Goal: Use online tool/utility: Utilize a website feature to perform a specific function

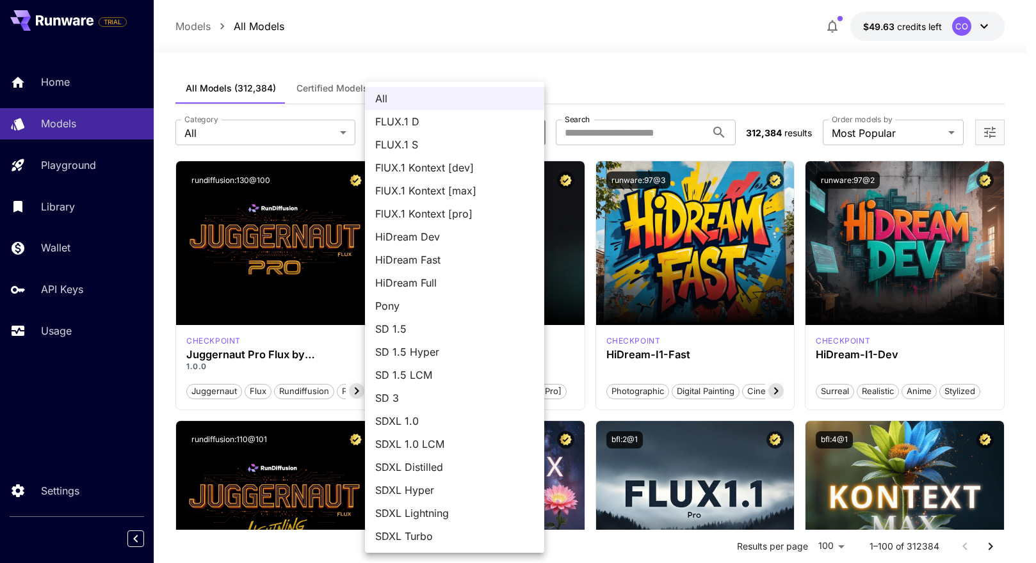
click at [620, 134] on div at bounding box center [518, 281] width 1036 height 563
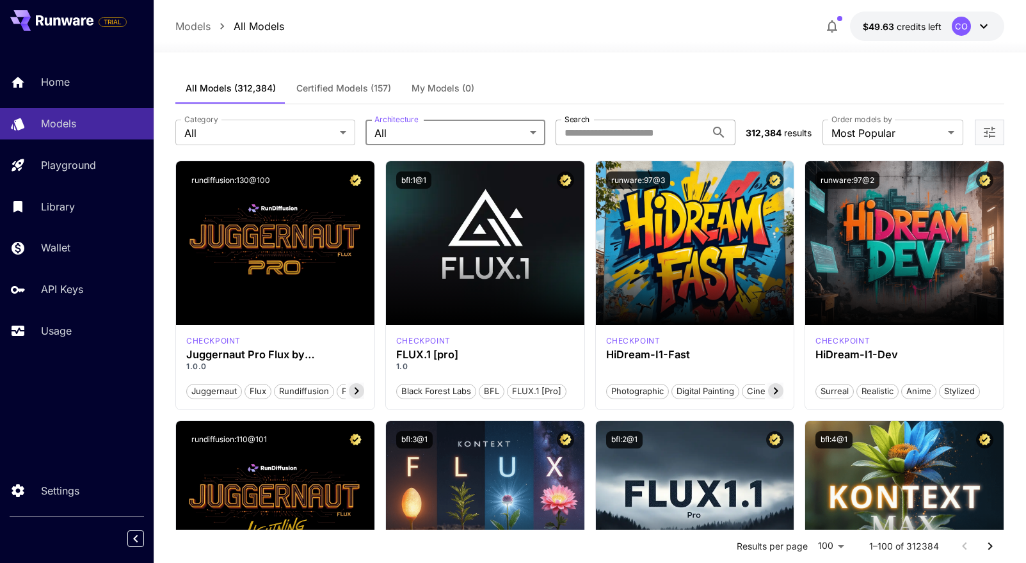
click at [620, 133] on input "Search" at bounding box center [631, 133] width 150 height 26
type input "*******"
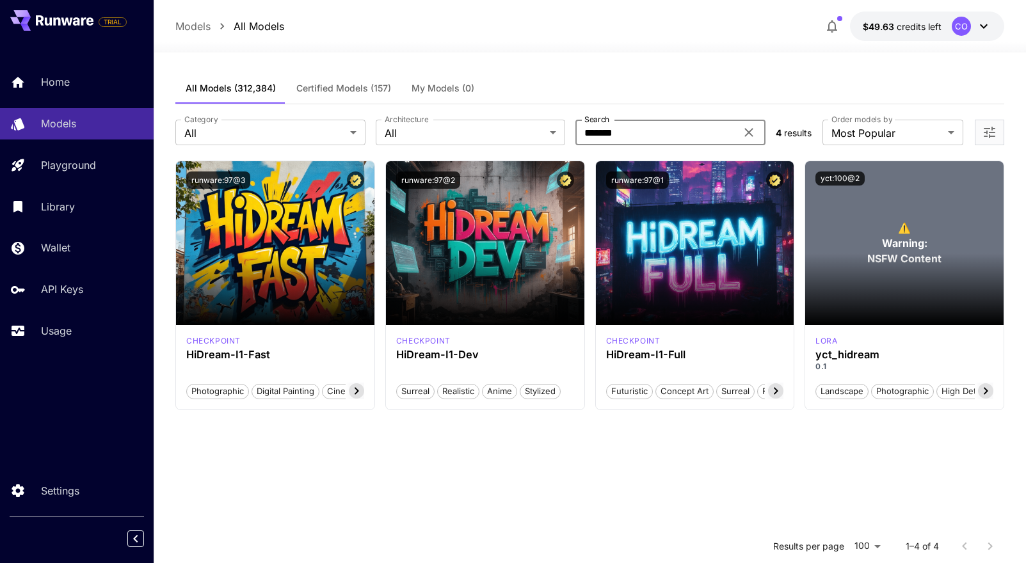
drag, startPoint x: 636, startPoint y: 133, endPoint x: 570, endPoint y: 136, distance: 65.3
click at [570, 136] on div "Category All *** Category Architecture All *** Architecture Search ******* Sear…" at bounding box center [470, 133] width 590 height 26
click at [77, 120] on p "Models" at bounding box center [61, 123] width 35 height 15
click at [747, 132] on icon at bounding box center [749, 133] width 8 height 8
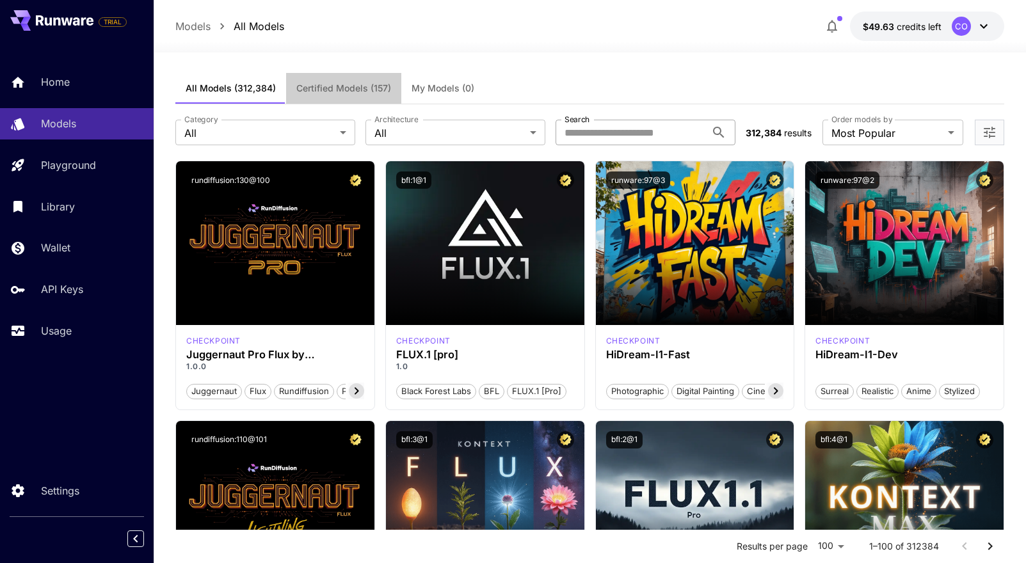
click at [343, 83] on span "Certified Models (157)" at bounding box center [343, 89] width 95 height 12
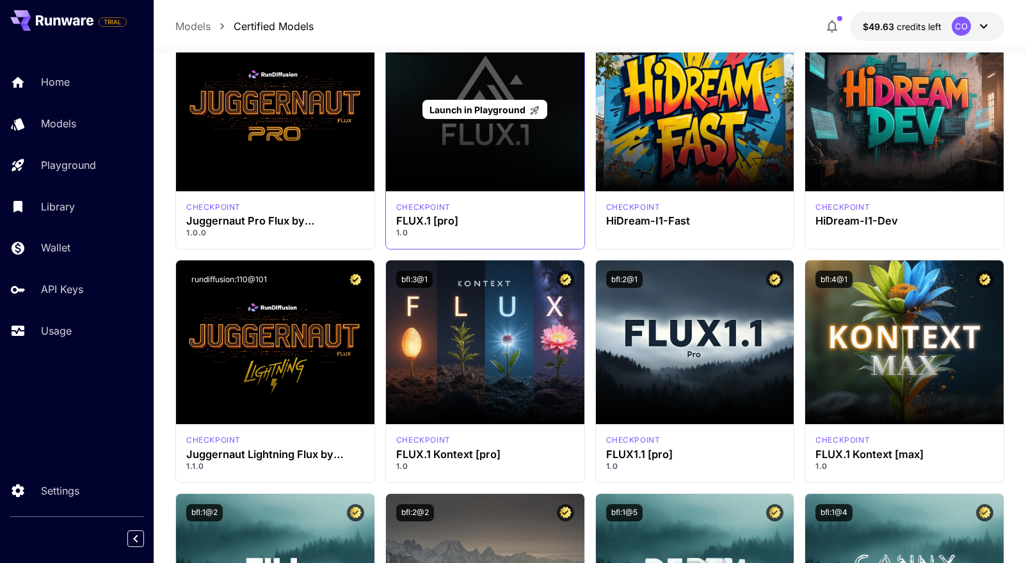
scroll to position [97, 0]
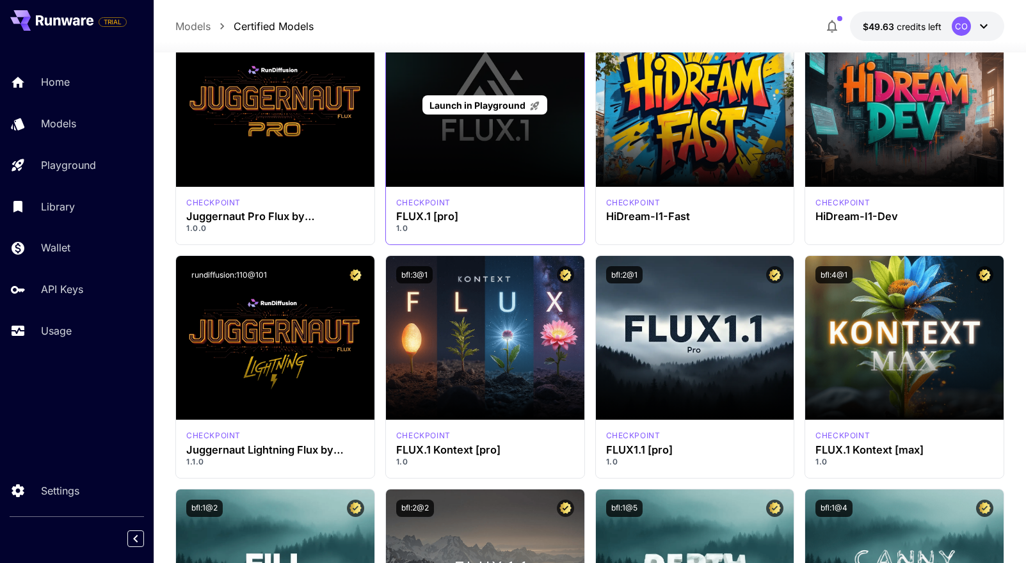
click at [498, 104] on span "Launch in Playground" at bounding box center [478, 105] width 96 height 11
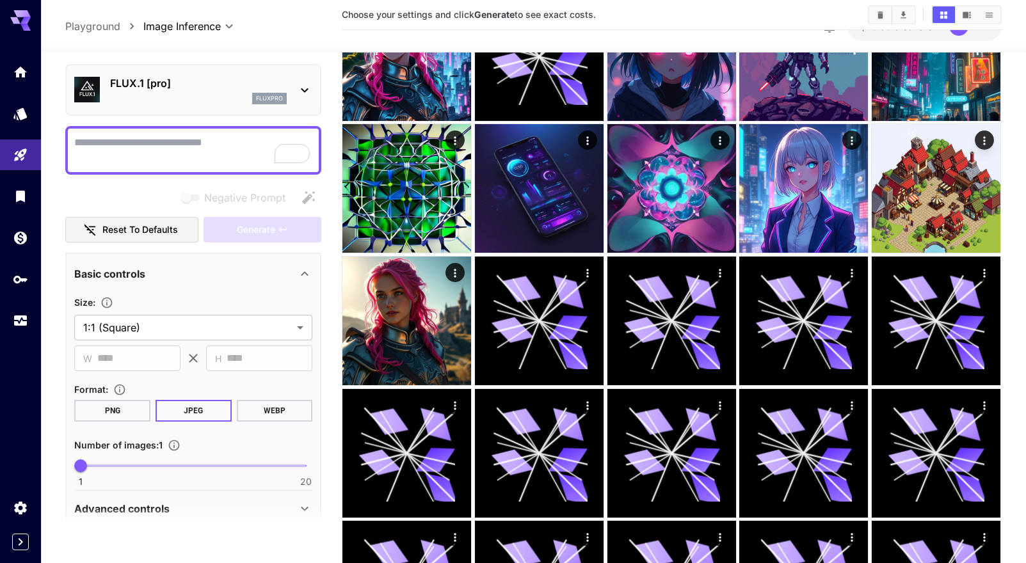
scroll to position [97, 0]
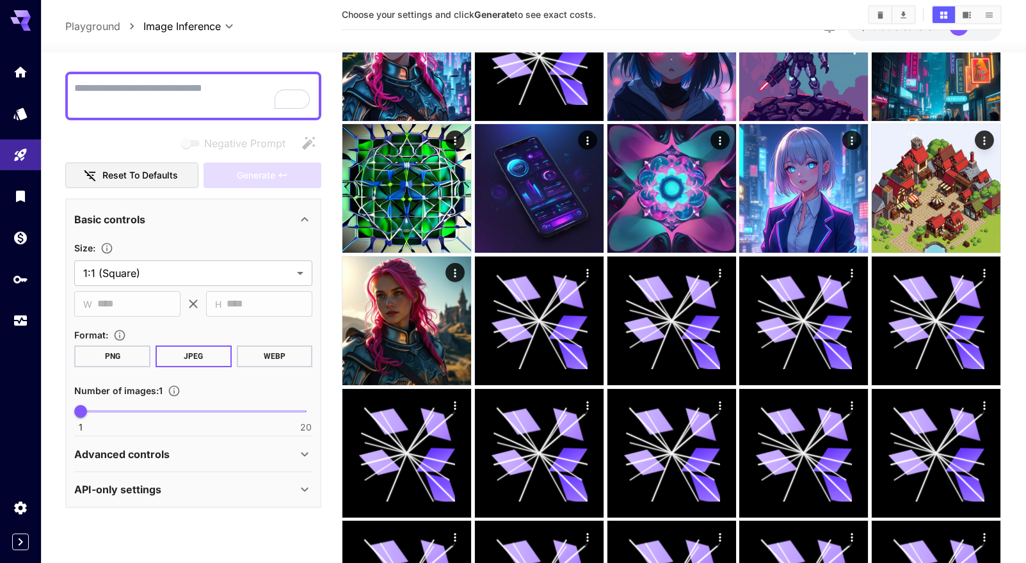
click at [302, 455] on icon at bounding box center [304, 454] width 15 height 15
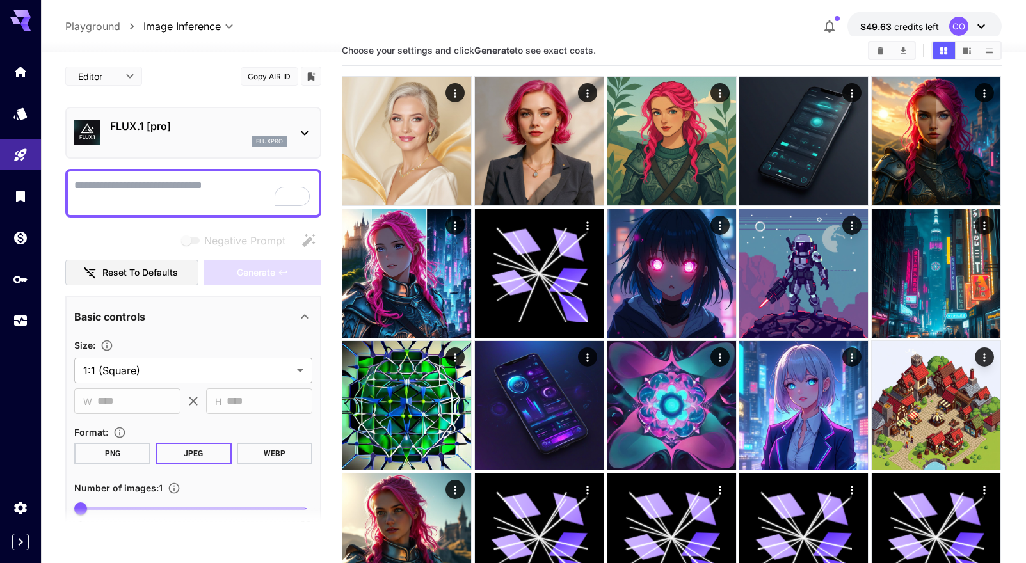
scroll to position [0, 0]
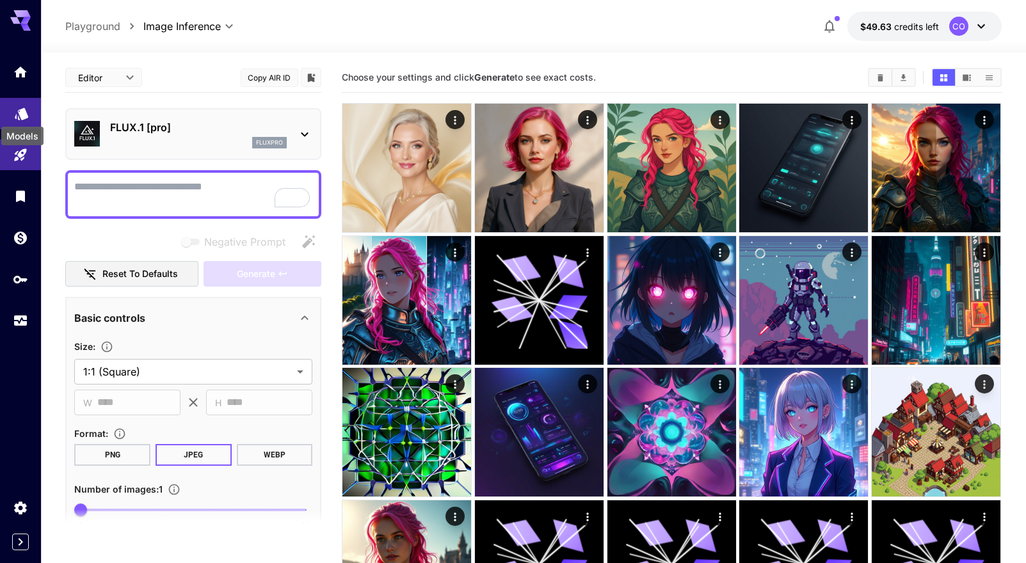
click at [23, 118] on div "Models" at bounding box center [22, 132] width 45 height 29
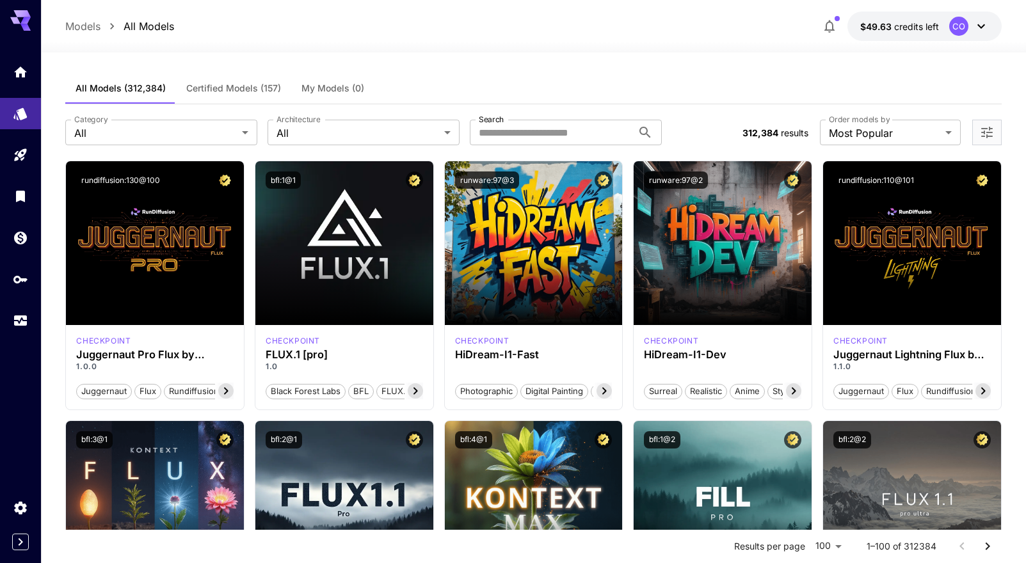
click at [236, 85] on span "Certified Models (157)" at bounding box center [233, 89] width 95 height 12
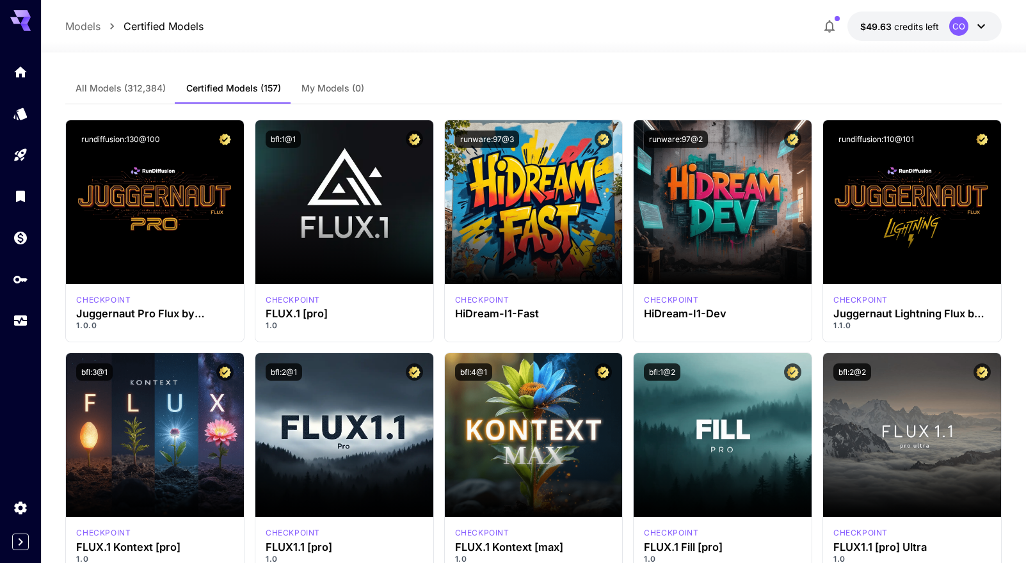
click at [142, 88] on span "All Models (312,384)" at bounding box center [121, 89] width 90 height 12
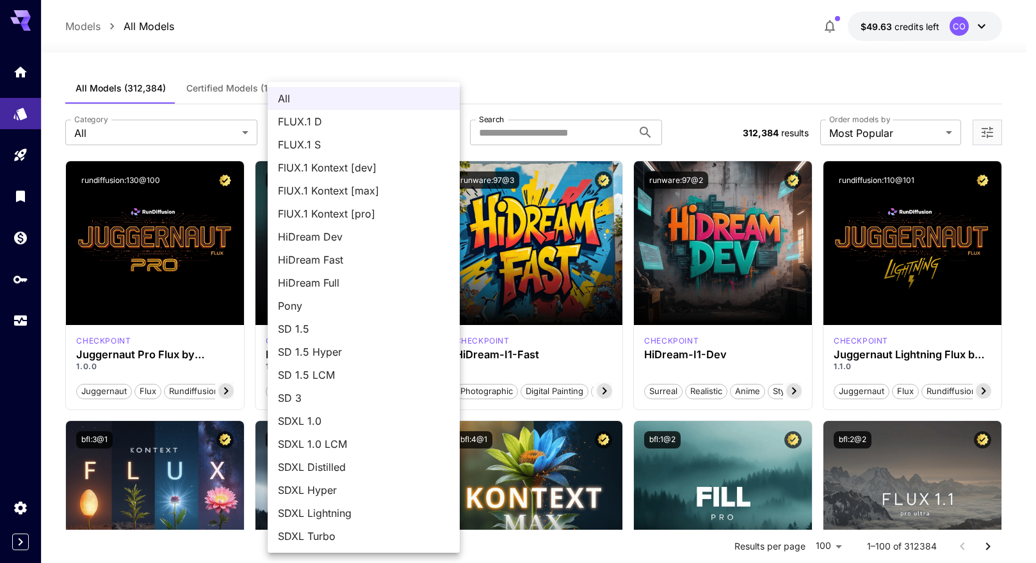
click at [374, 419] on span "SDXL 1.0" at bounding box center [364, 421] width 172 height 15
type input "****"
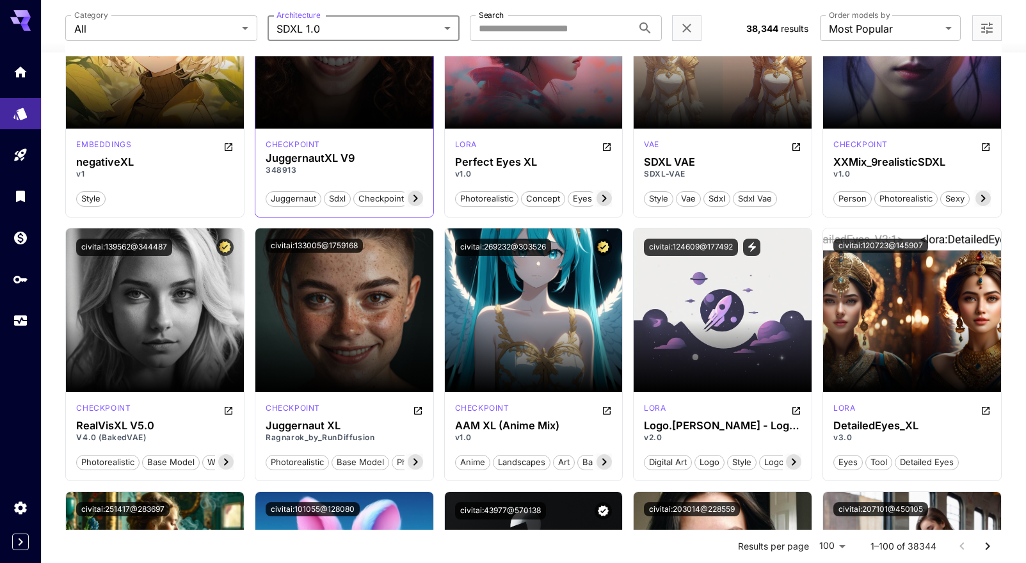
scroll to position [1038, 0]
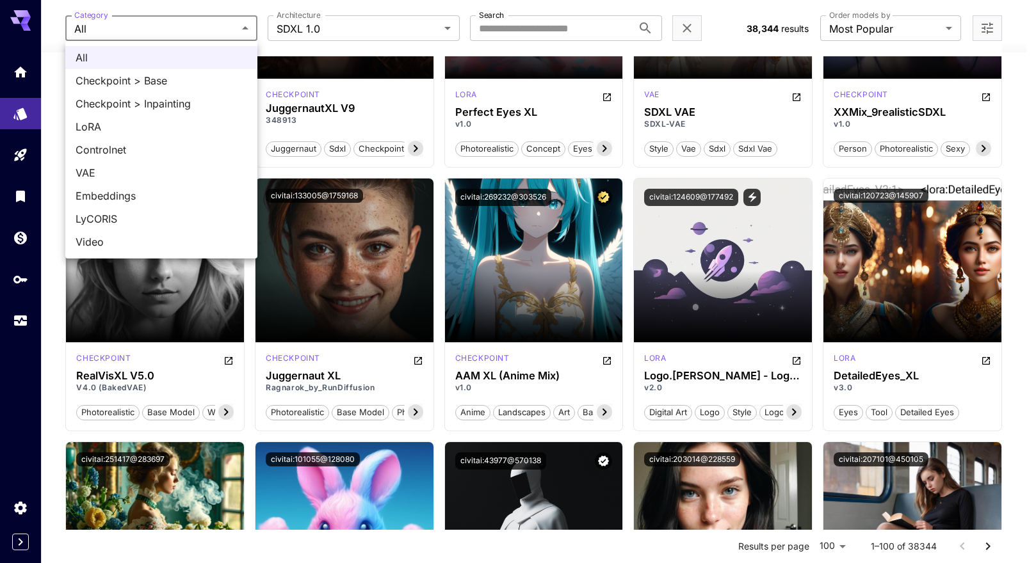
click at [205, 77] on span "Checkpoint > Base" at bounding box center [162, 80] width 172 height 15
type input "**********"
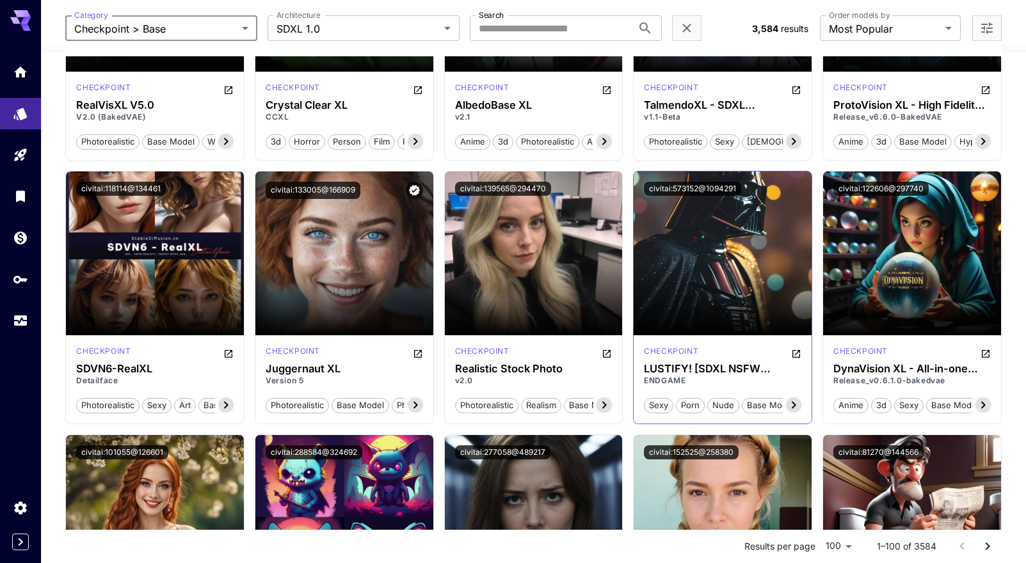
scroll to position [1472, 0]
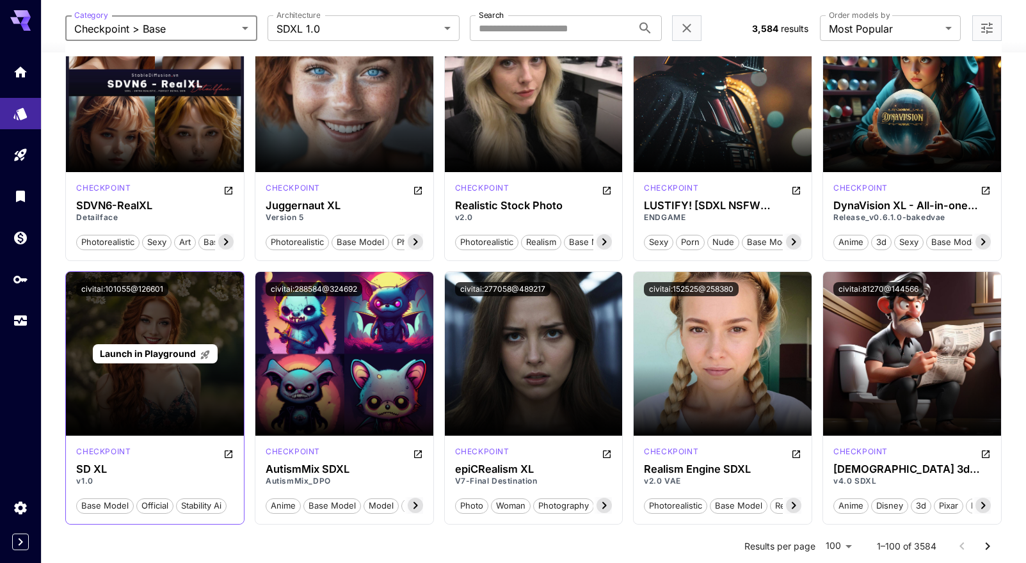
click at [175, 355] on span "Launch in Playground" at bounding box center [148, 353] width 96 height 11
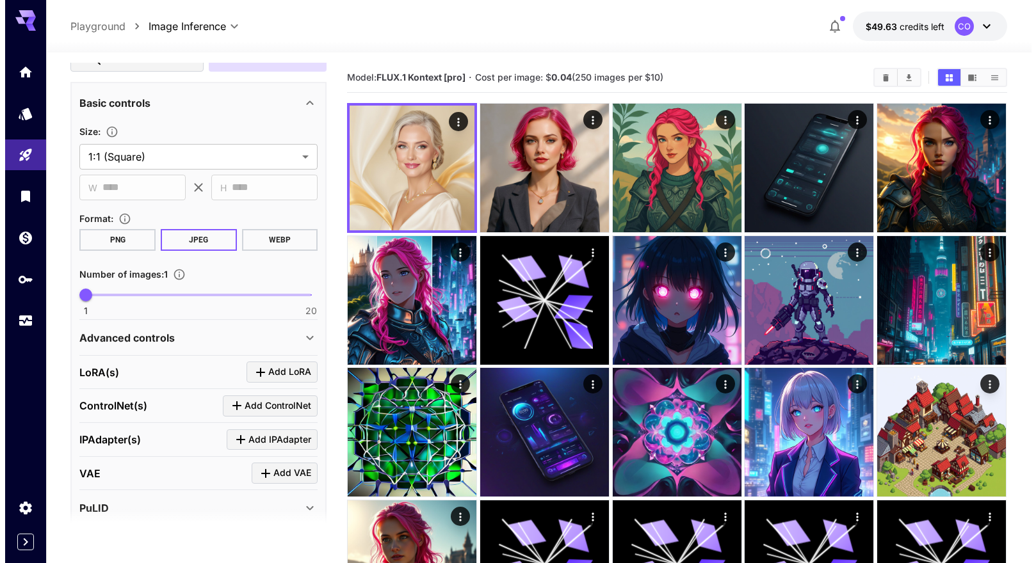
scroll to position [215, 0]
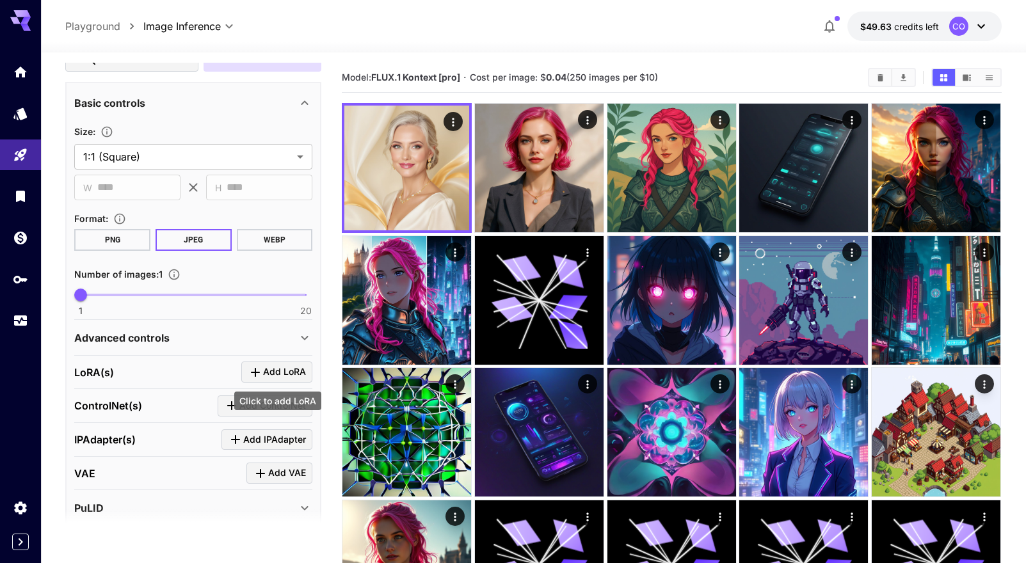
click at [265, 367] on span "Add LoRA" at bounding box center [284, 372] width 43 height 16
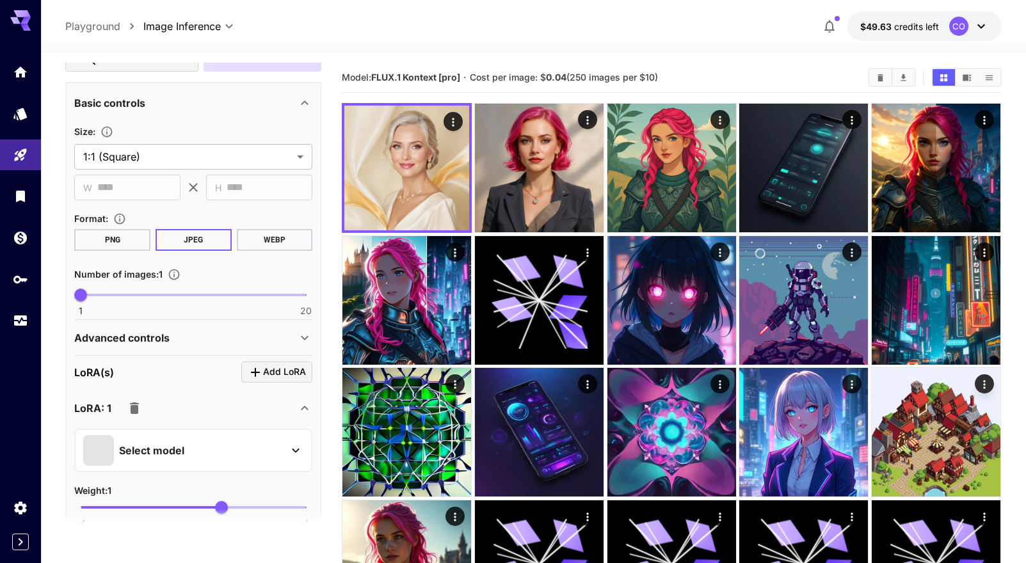
click at [296, 447] on icon at bounding box center [295, 450] width 15 height 15
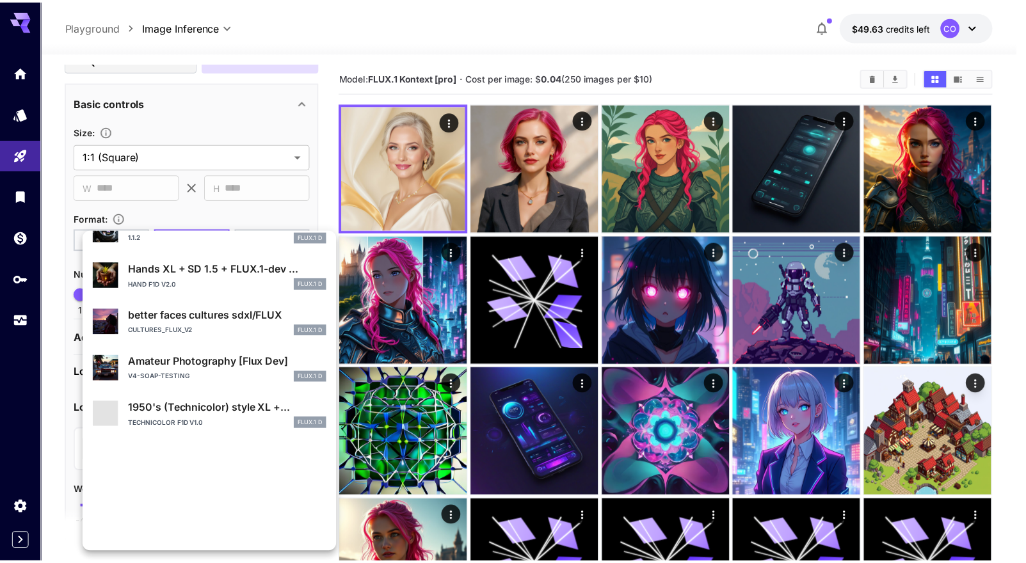
scroll to position [168, 0]
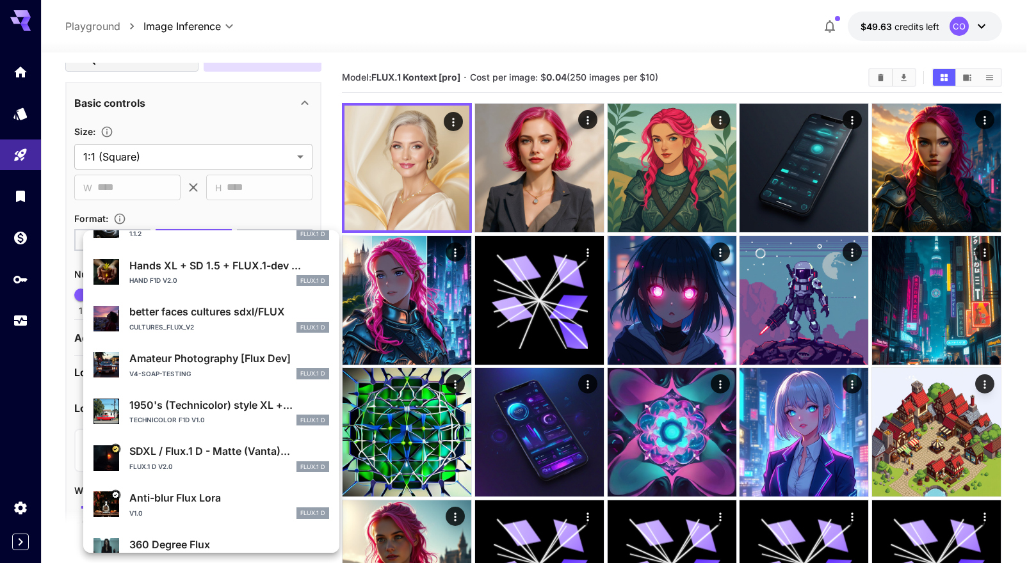
click at [261, 119] on div at bounding box center [518, 281] width 1036 height 563
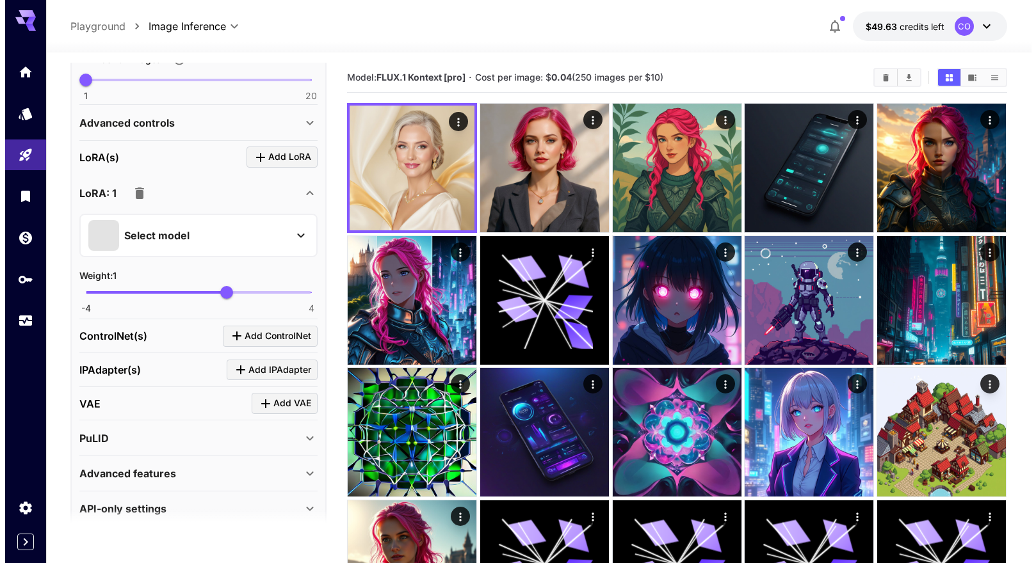
scroll to position [430, 0]
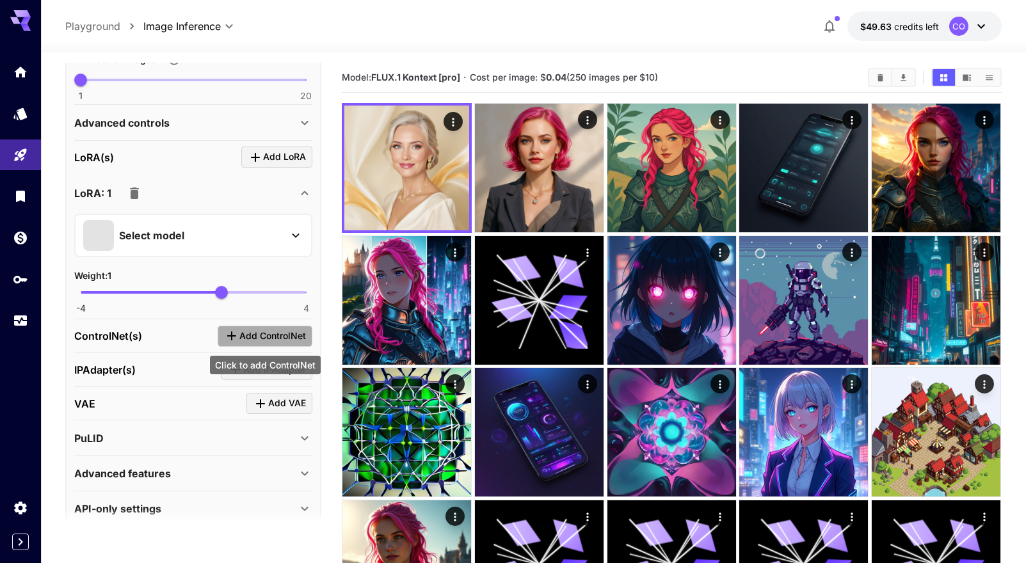
click at [241, 332] on span "Add ControlNet" at bounding box center [272, 336] width 67 height 16
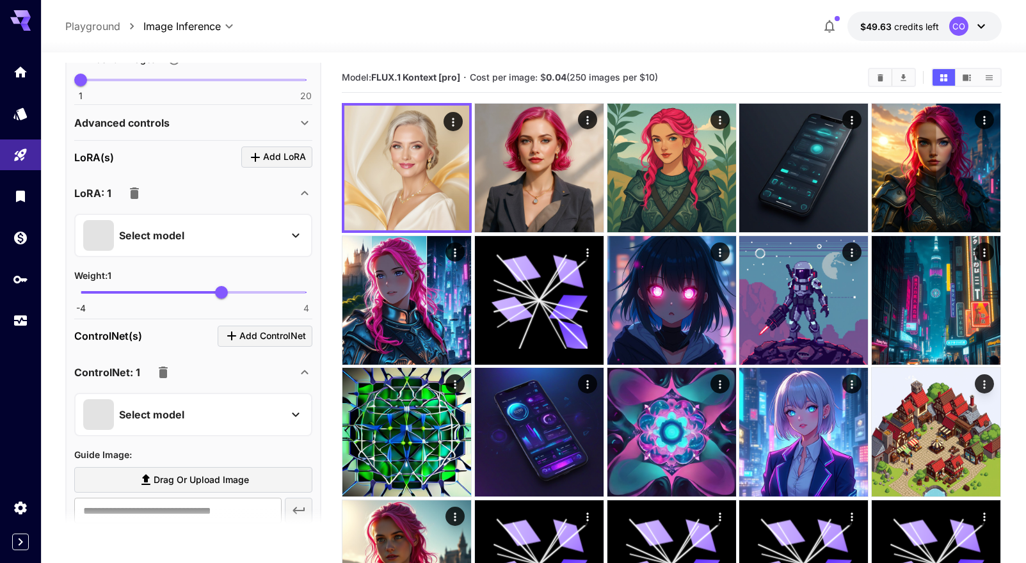
click at [297, 412] on icon at bounding box center [295, 414] width 15 height 15
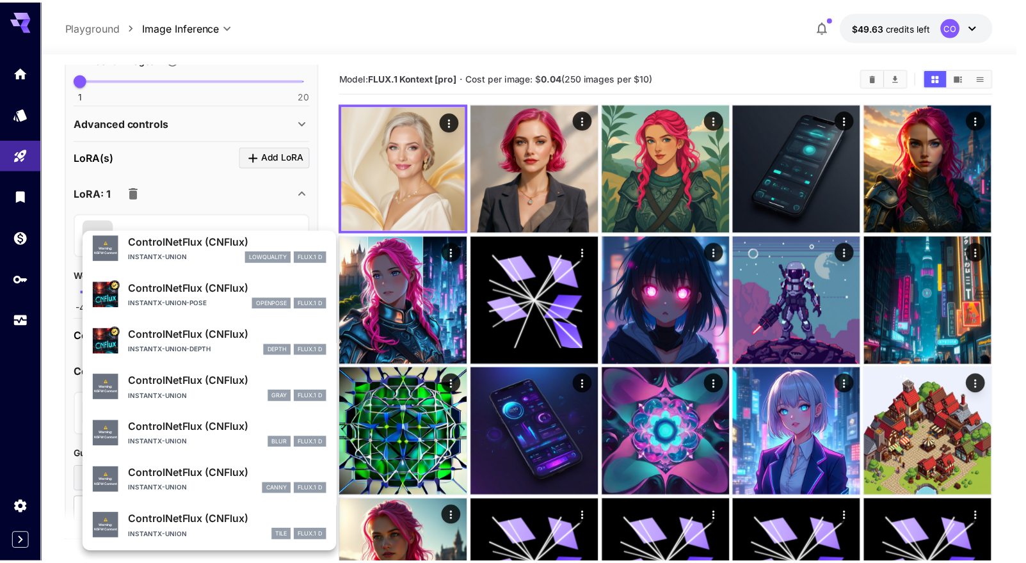
scroll to position [54, 0]
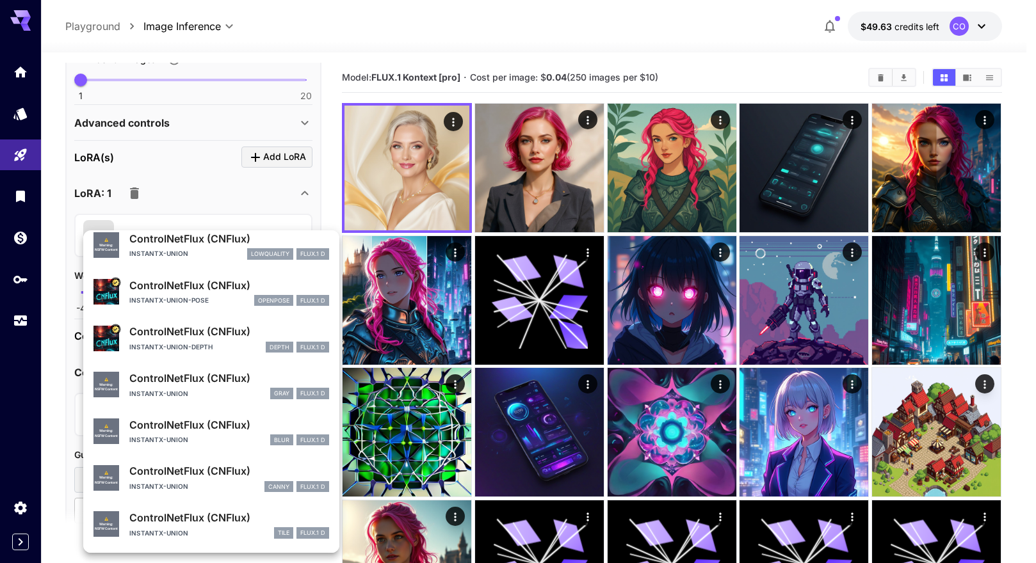
click at [365, 44] on div at bounding box center [518, 281] width 1036 height 563
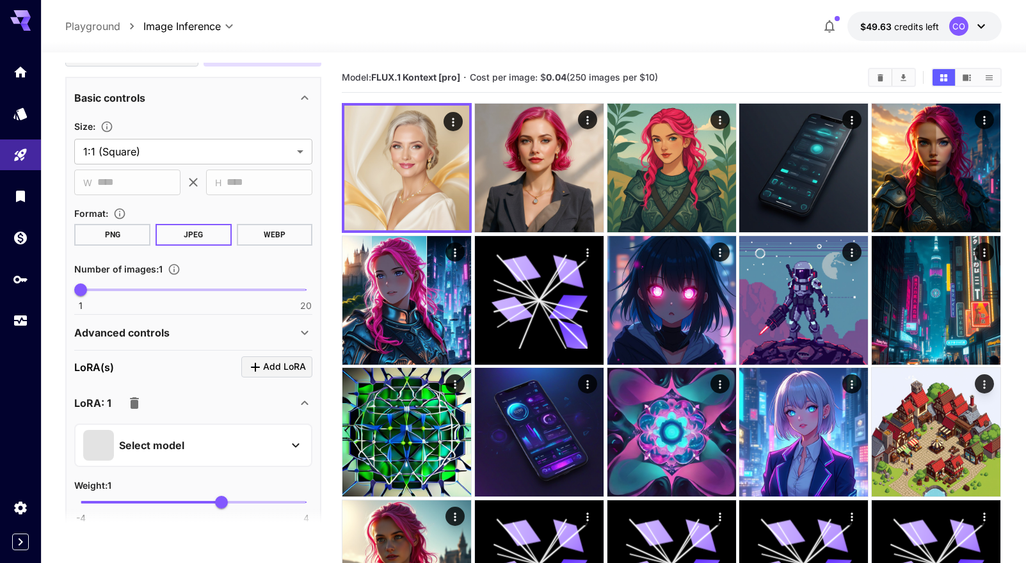
scroll to position [231, 0]
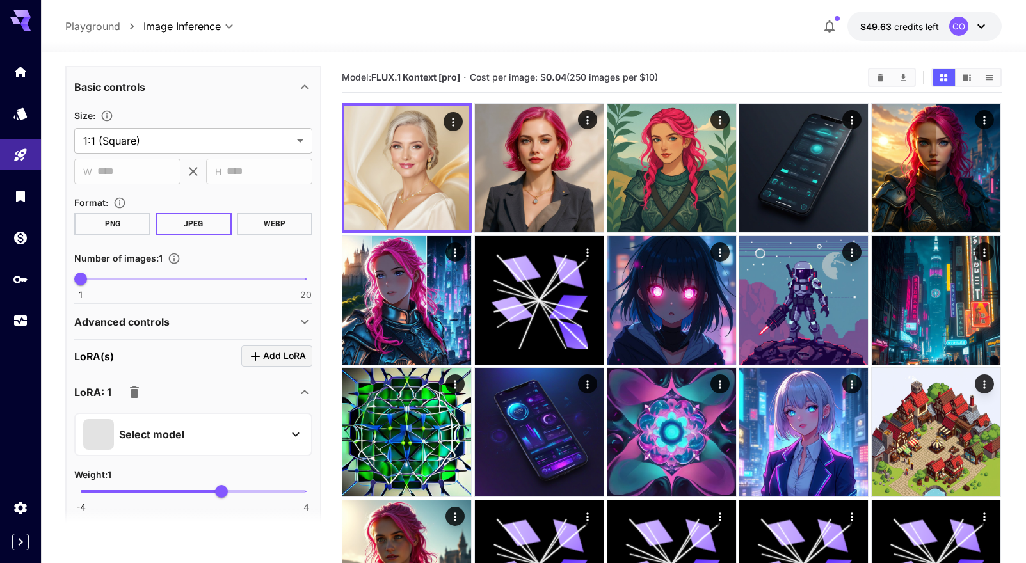
click at [136, 385] on icon "button" at bounding box center [134, 392] width 15 height 15
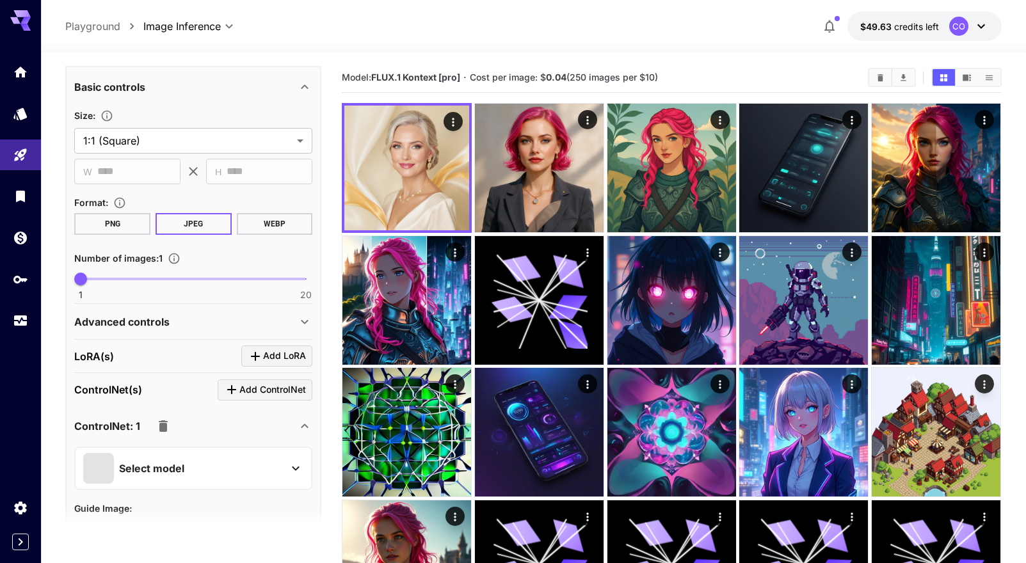
click at [166, 424] on icon "button" at bounding box center [163, 427] width 9 height 12
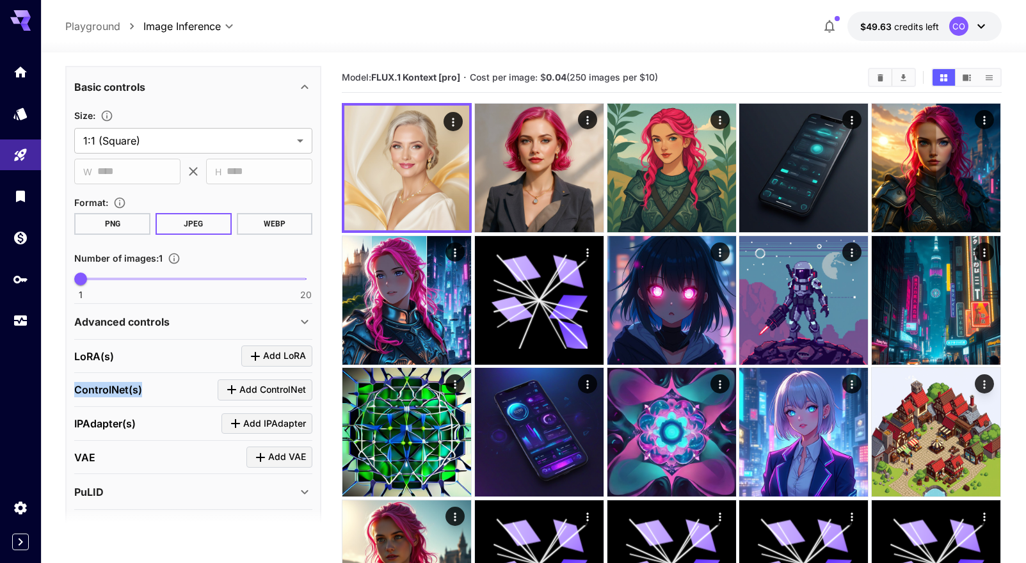
drag, startPoint x: 146, startPoint y: 392, endPoint x: 72, endPoint y: 389, distance: 73.7
click at [72, 389] on div "**********" at bounding box center [193, 323] width 256 height 515
copy p "ControlNet(s)"
drag, startPoint x: 72, startPoint y: 424, endPoint x: 141, endPoint y: 424, distance: 69.8
click at [146, 425] on div "**********" at bounding box center [193, 323] width 256 height 515
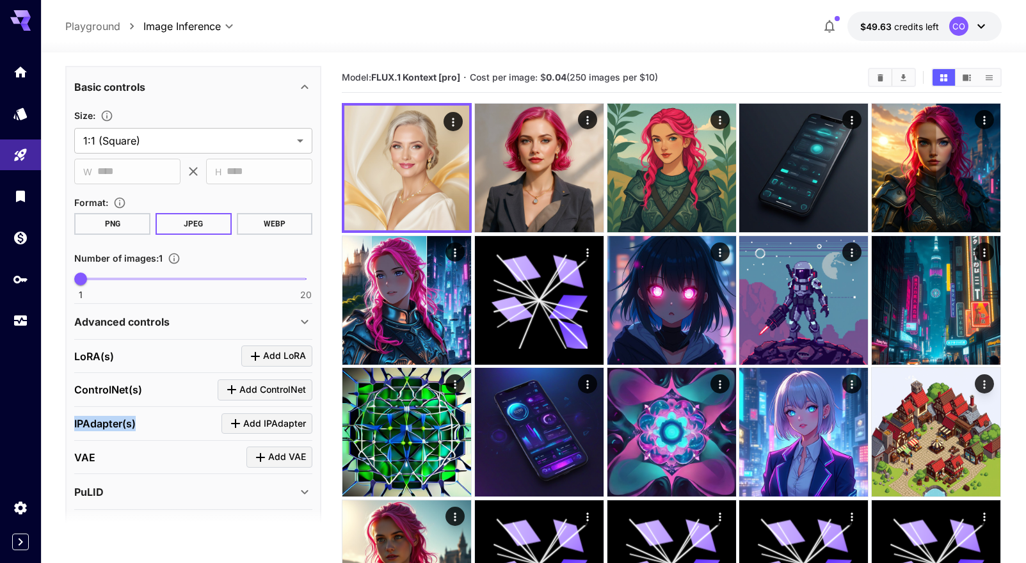
copy p "IPAdapter(s)"
drag, startPoint x: 104, startPoint y: 457, endPoint x: 71, endPoint y: 456, distance: 32.7
click at [71, 456] on div "**********" at bounding box center [193, 323] width 256 height 515
click at [172, 495] on div "PuLID" at bounding box center [185, 492] width 223 height 15
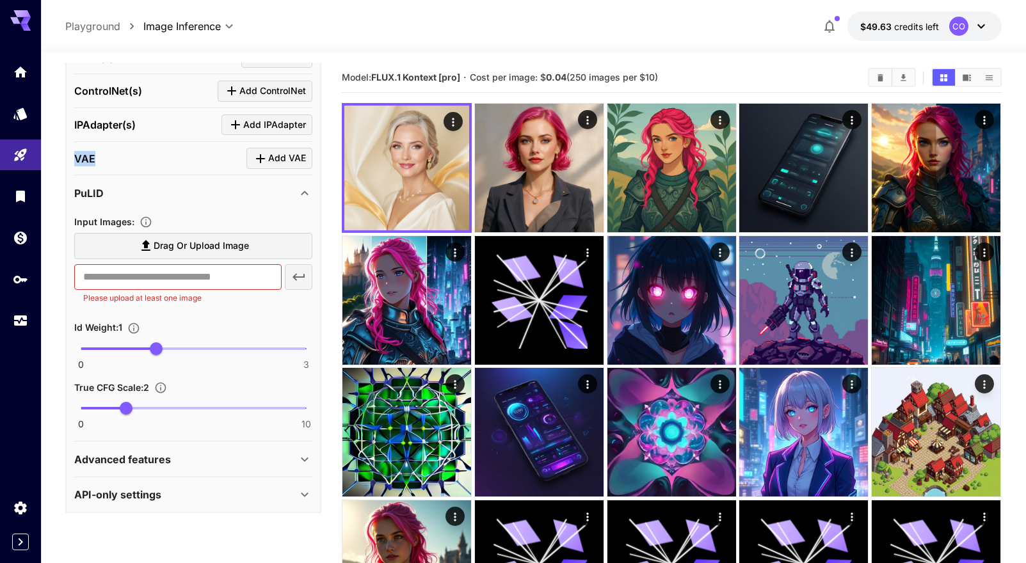
scroll to position [526, 0]
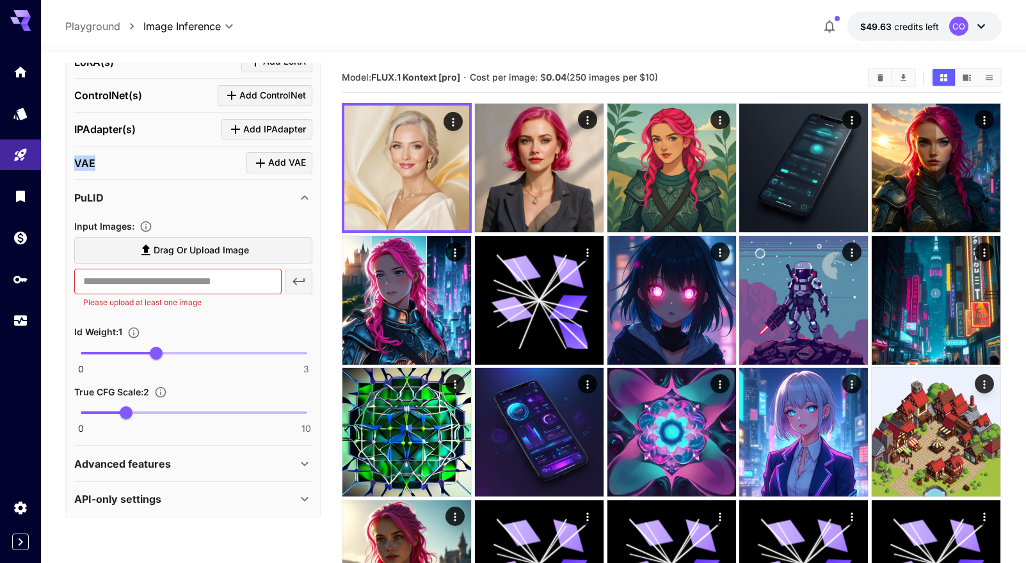
click at [181, 462] on div "Advanced features" at bounding box center [185, 463] width 223 height 15
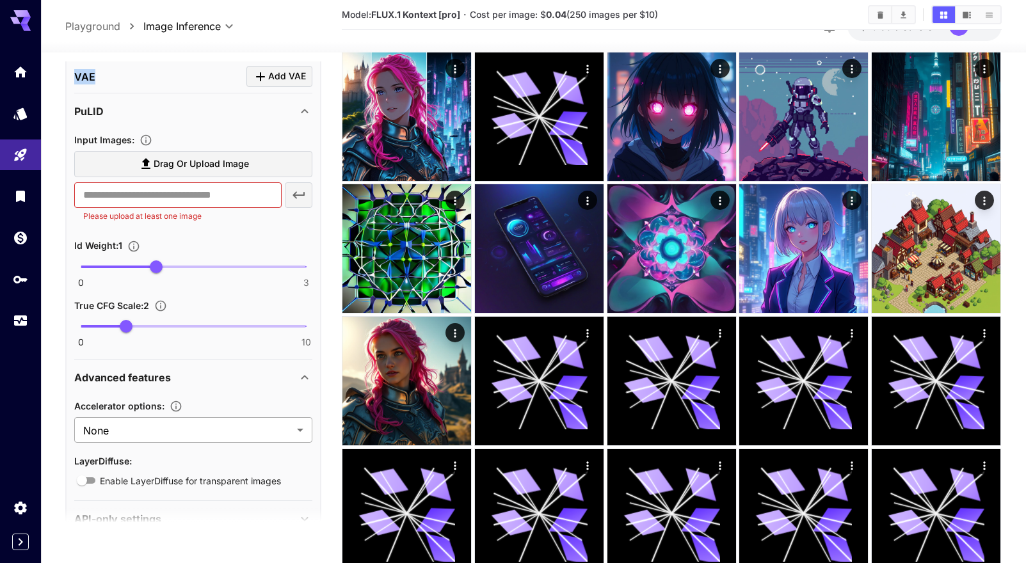
scroll to position [591, 0]
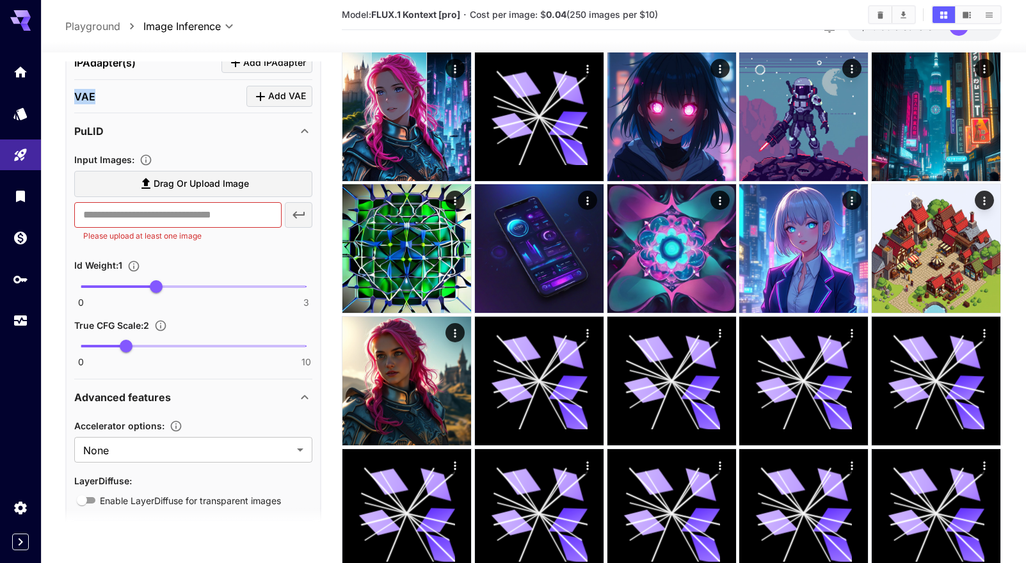
click at [253, 393] on div "Advanced features" at bounding box center [185, 397] width 223 height 15
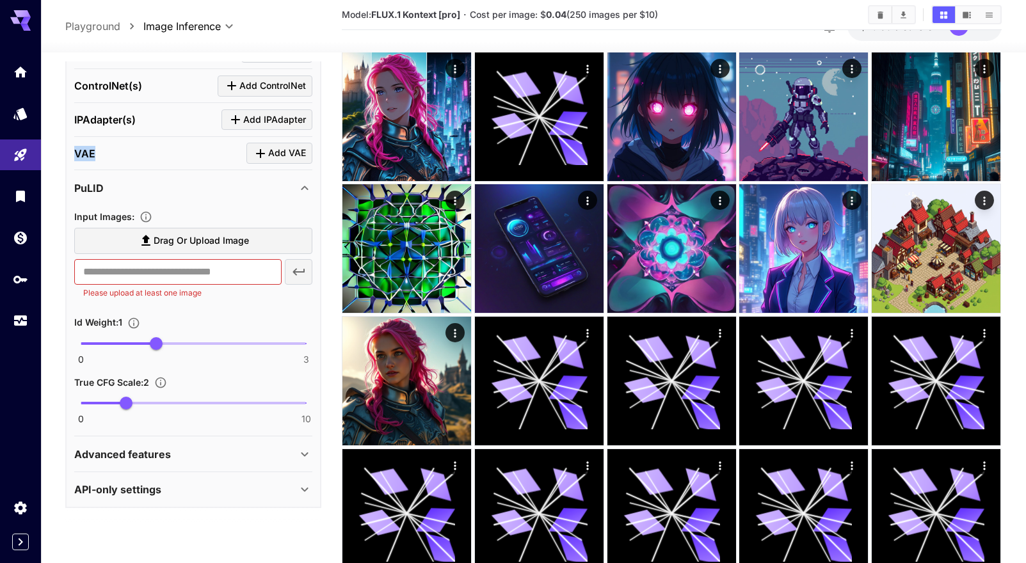
click at [198, 485] on div "API-only settings" at bounding box center [185, 489] width 223 height 15
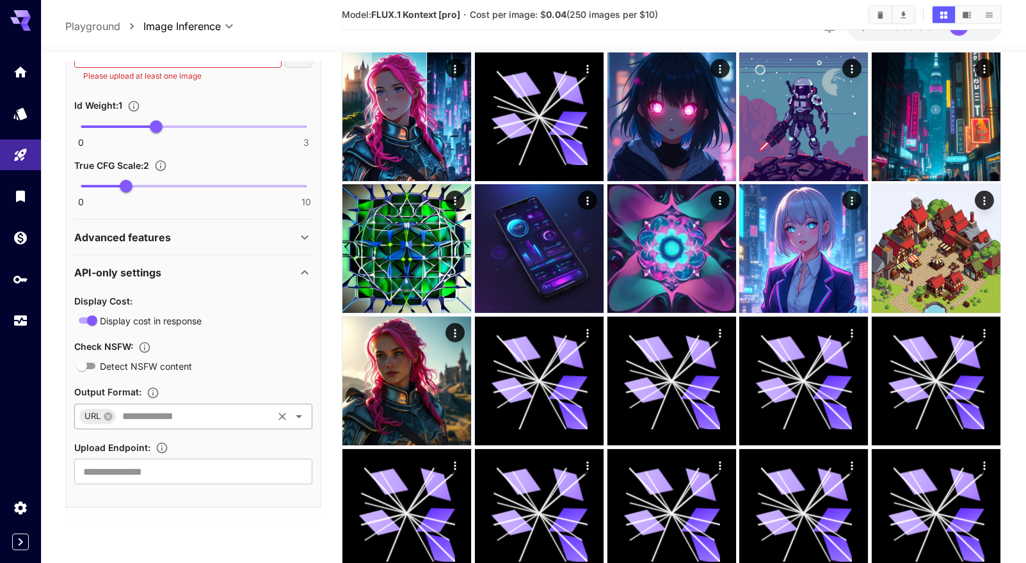
click at [300, 415] on icon "Open" at bounding box center [299, 416] width 6 height 3
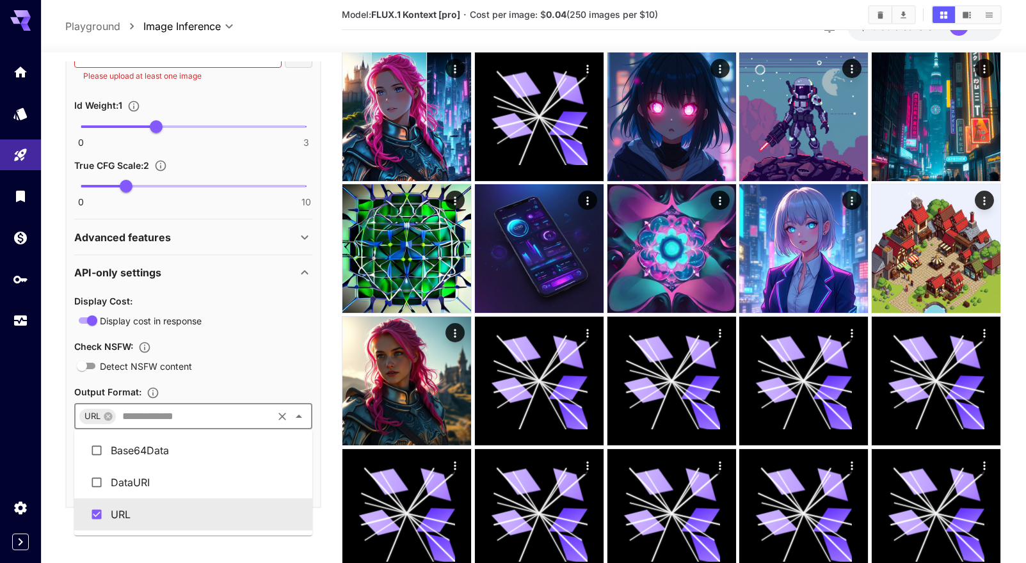
click at [318, 388] on div "**********" at bounding box center [193, 26] width 256 height 963
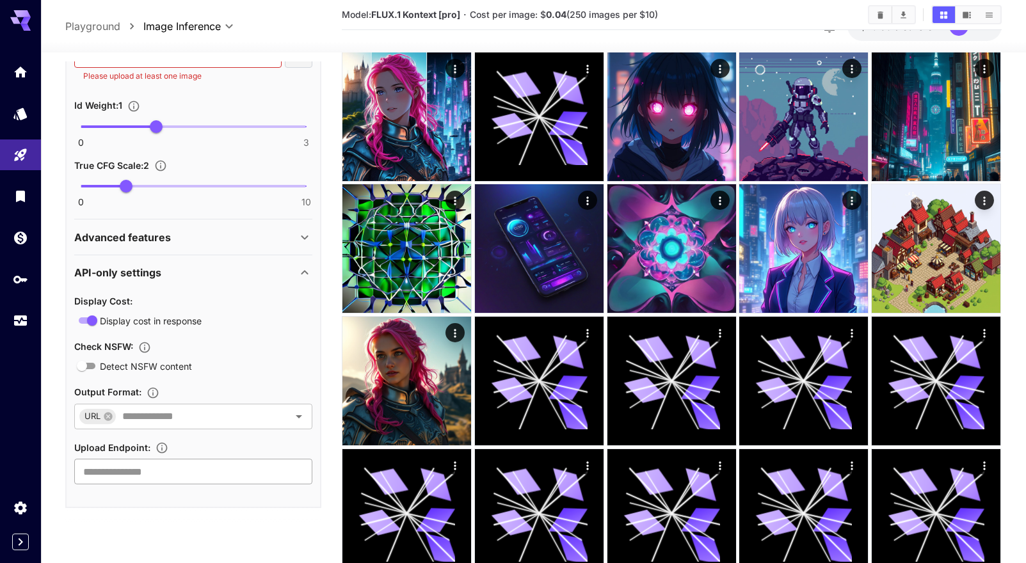
click at [184, 474] on input "text" at bounding box center [193, 472] width 238 height 26
click at [305, 272] on icon at bounding box center [305, 272] width 7 height 4
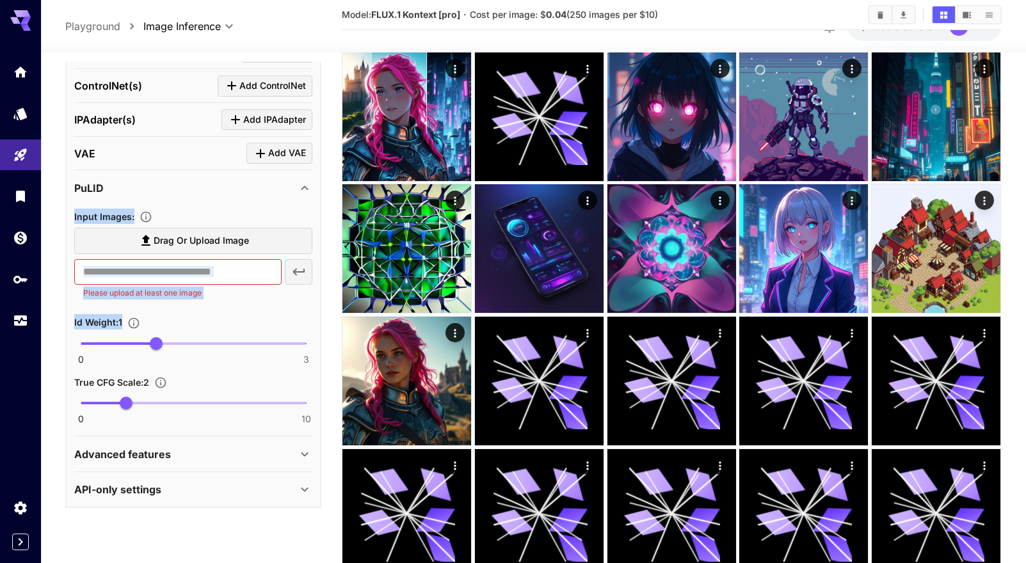
drag, startPoint x: 104, startPoint y: 154, endPoint x: 60, endPoint y: 153, distance: 43.5
click at [60, 153] on section "**********" at bounding box center [533, 508] width 985 height 1278
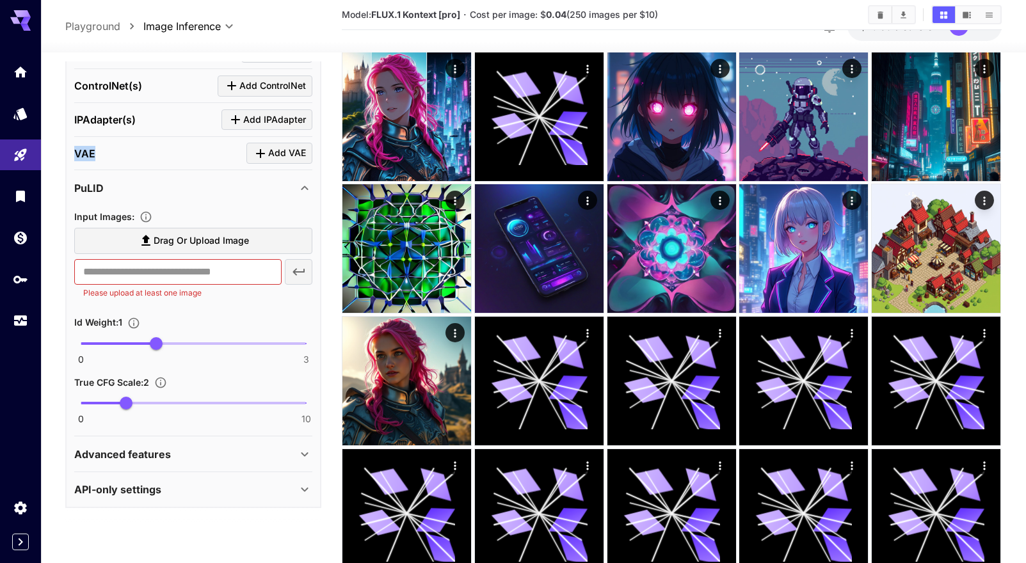
drag, startPoint x: 103, startPoint y: 152, endPoint x: 76, endPoint y: 153, distance: 27.5
click at [76, 153] on div "VAE Add VAE" at bounding box center [193, 153] width 238 height 21
copy p "VAE"
drag, startPoint x: 111, startPoint y: 186, endPoint x: 78, endPoint y: 189, distance: 33.4
click at [79, 189] on div "PuLID" at bounding box center [185, 188] width 223 height 15
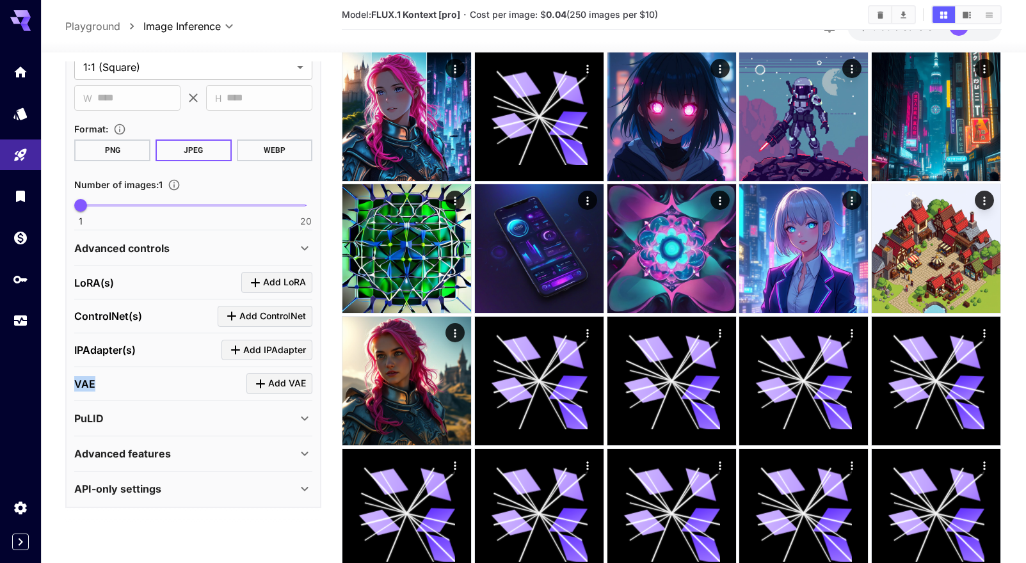
scroll to position [303, 0]
click at [56, 279] on section "**********" at bounding box center [533, 508] width 985 height 1278
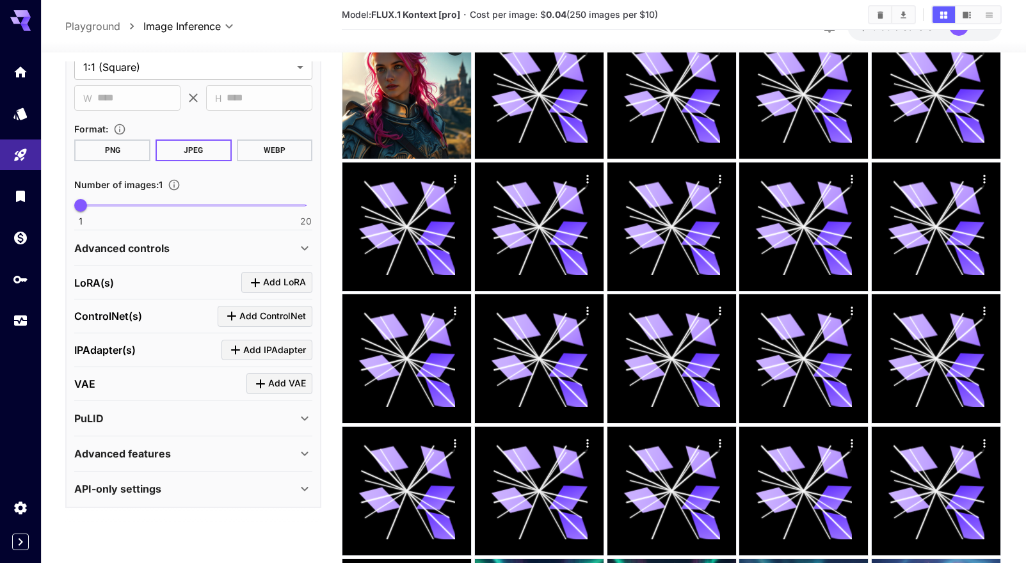
scroll to position [511, 0]
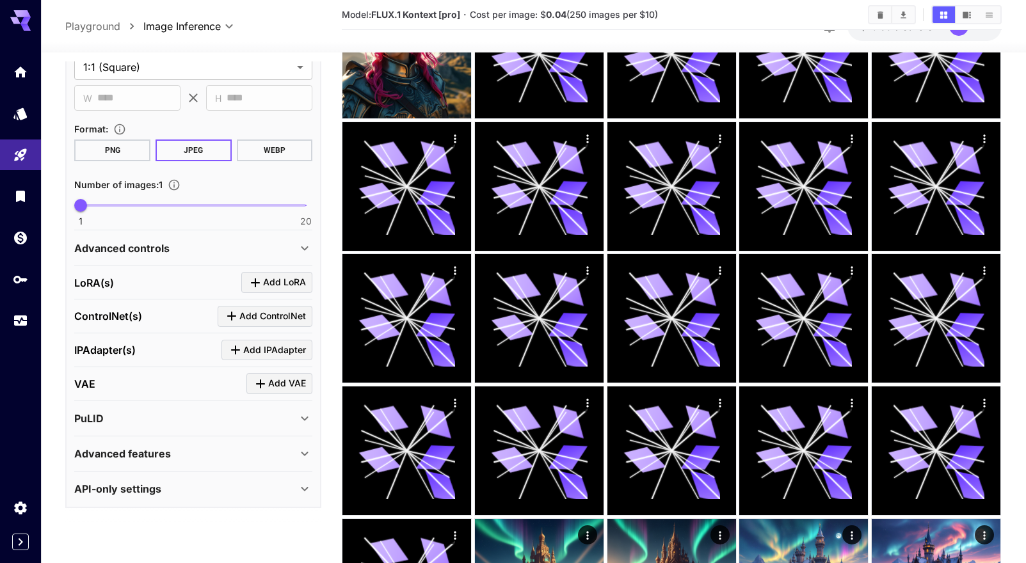
drag, startPoint x: 72, startPoint y: 417, endPoint x: 107, endPoint y: 417, distance: 34.6
click at [109, 412] on div "**********" at bounding box center [193, 249] width 256 height 515
